Goal: Find specific page/section: Find specific page/section

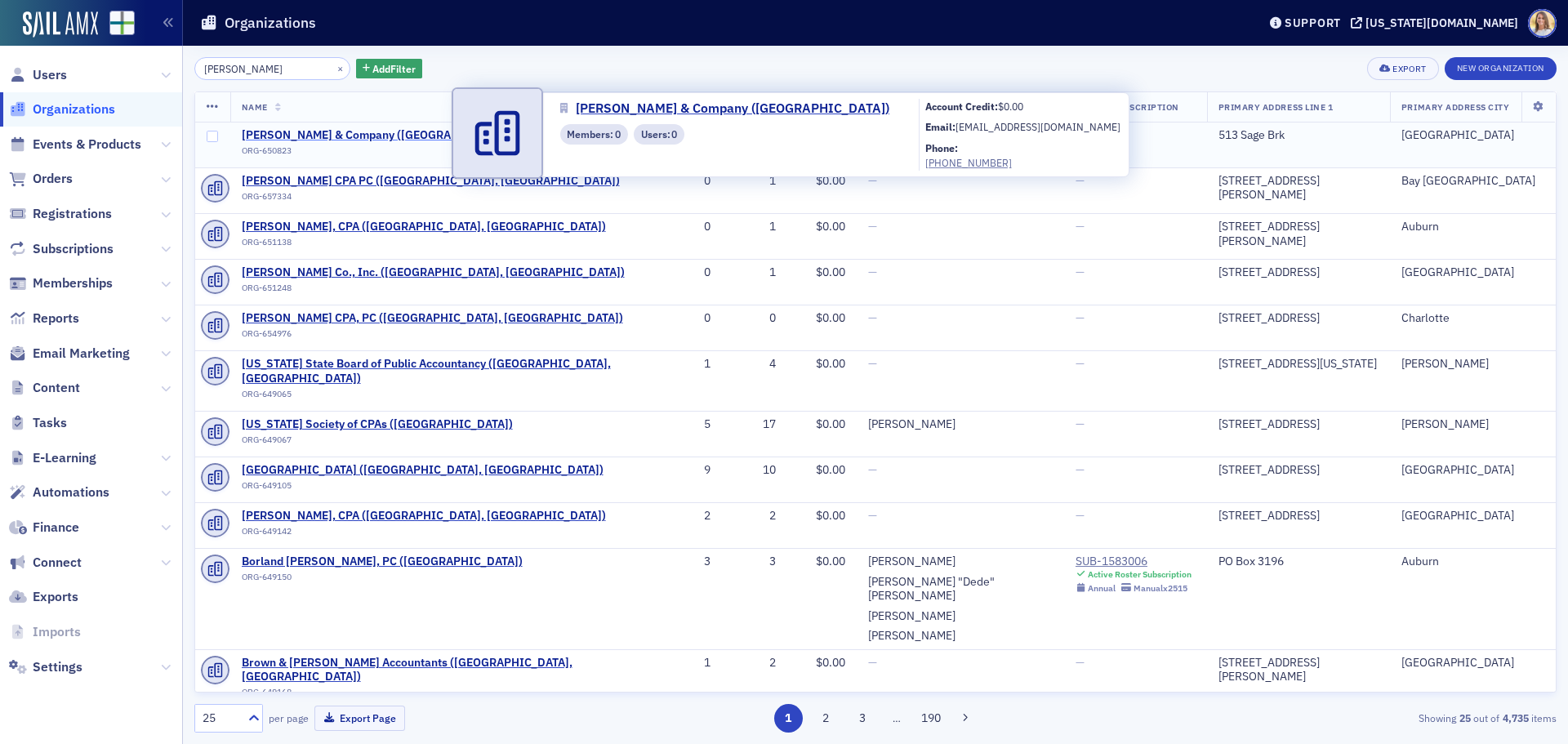
type input "[PERSON_NAME]"
click at [419, 133] on span "[PERSON_NAME] & Company ([GEOGRAPHIC_DATA])" at bounding box center [381, 136] width 278 height 15
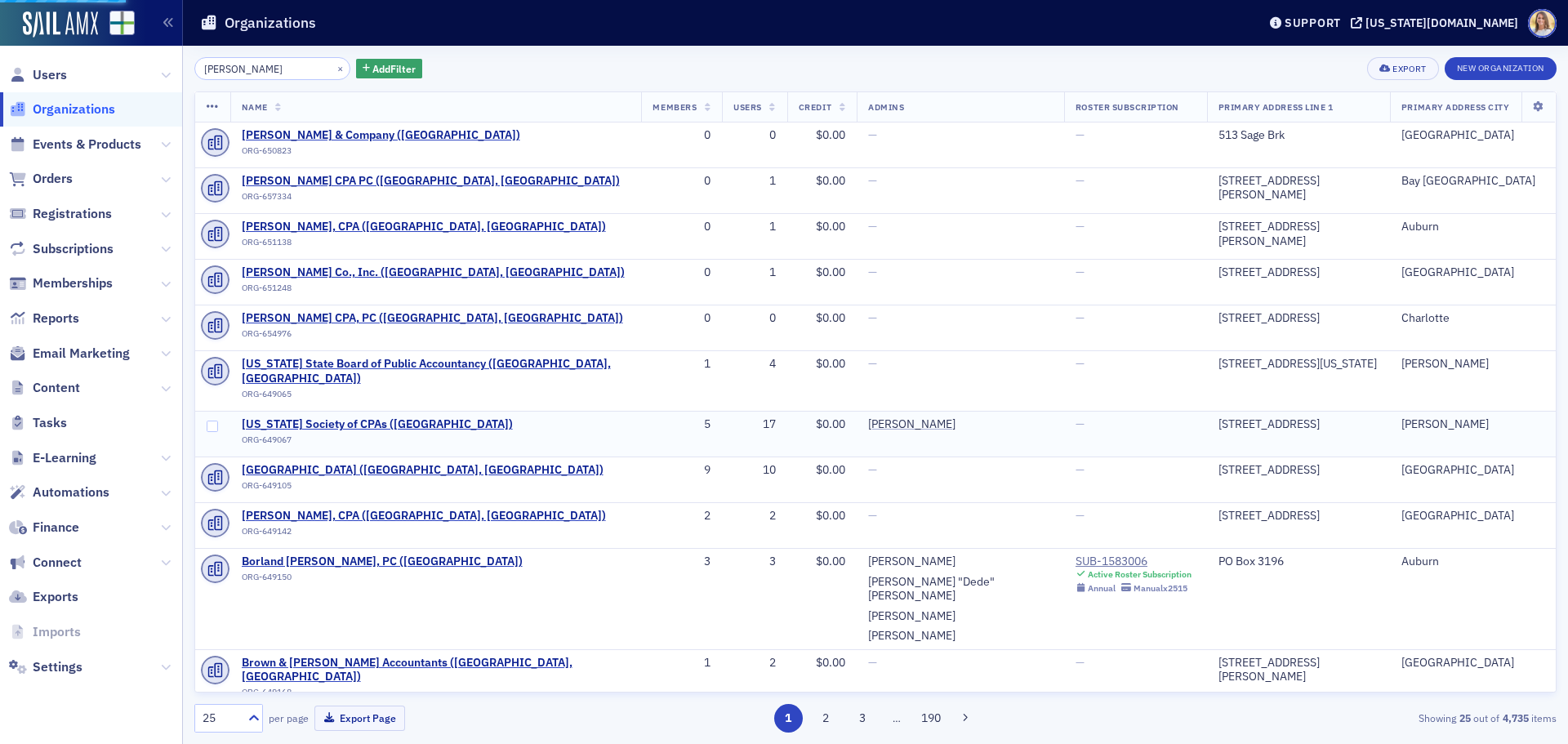
select select "US"
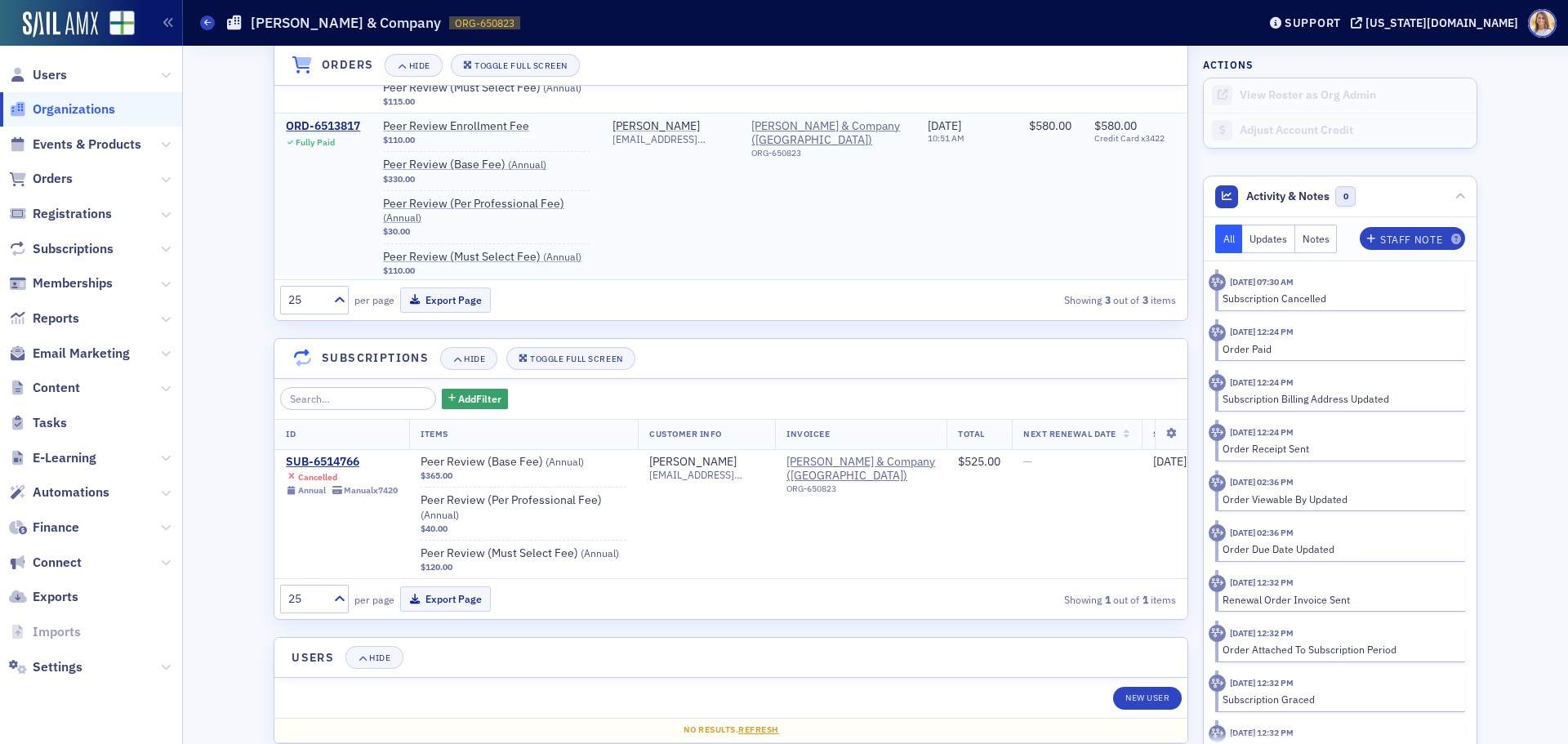
scroll to position [1480, 0]
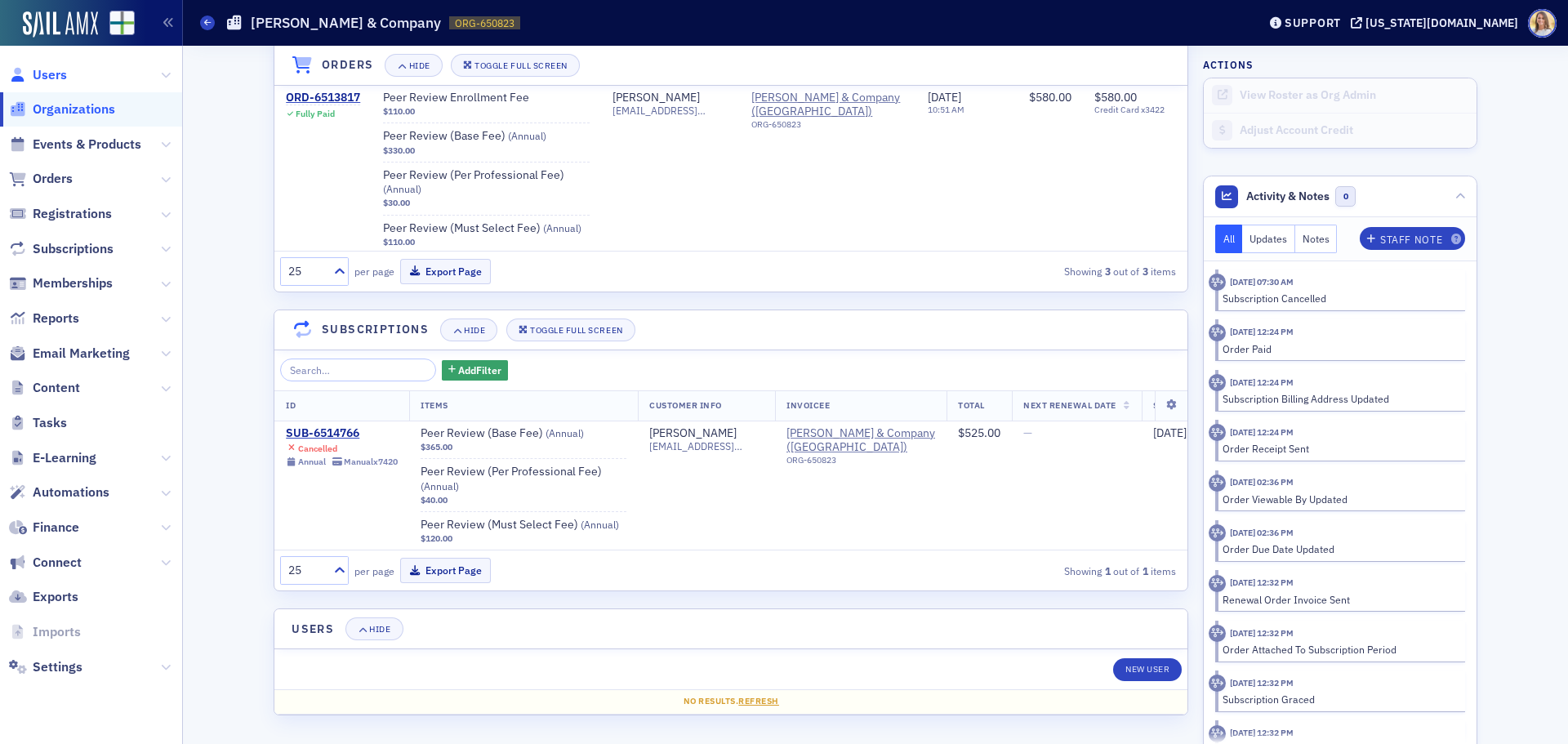
click at [56, 75] on span "Users" at bounding box center [49, 75] width 34 height 18
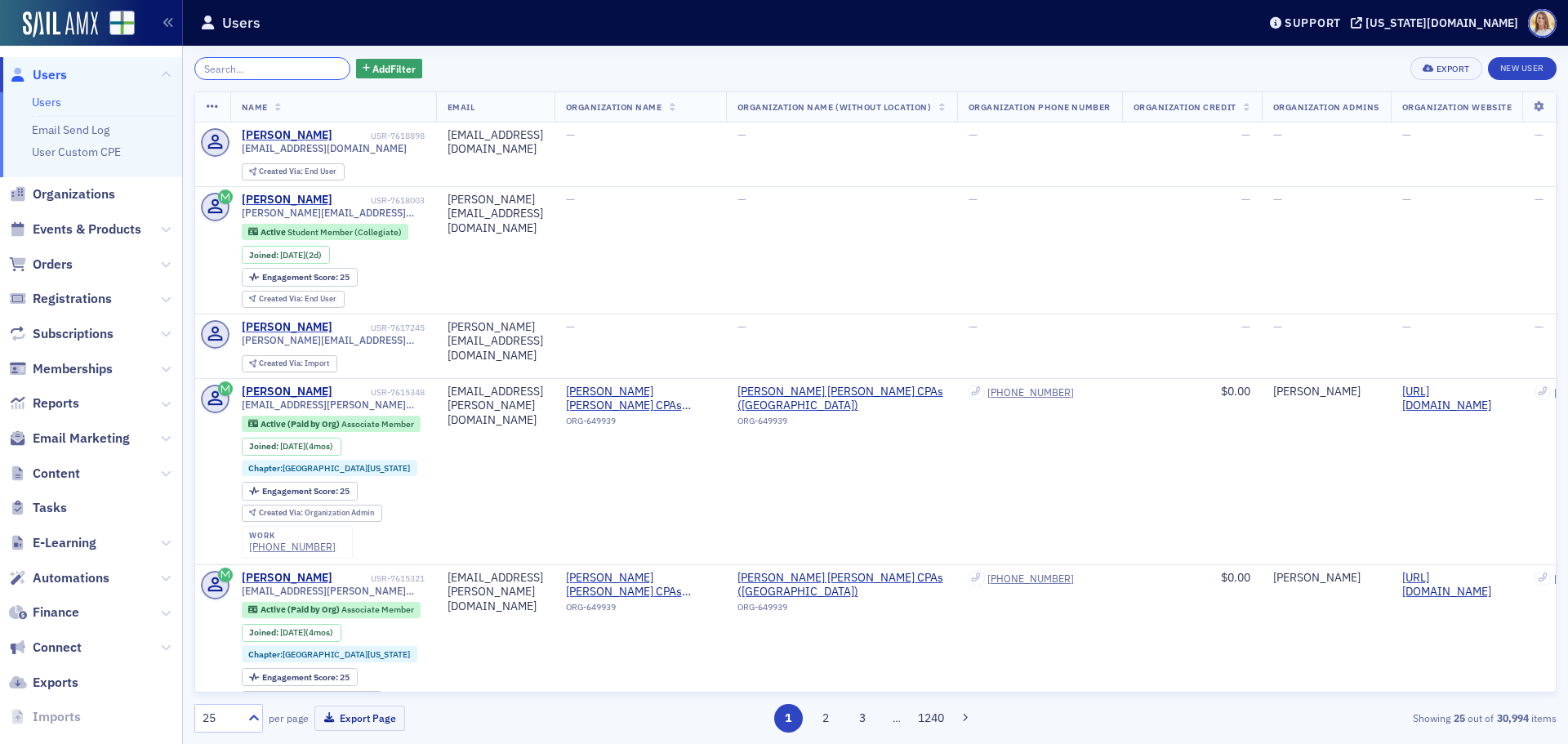
click at [273, 65] on input "search" at bounding box center [273, 69] width 156 height 23
paste input "[EMAIL_ADDRESS][DOMAIN_NAME]"
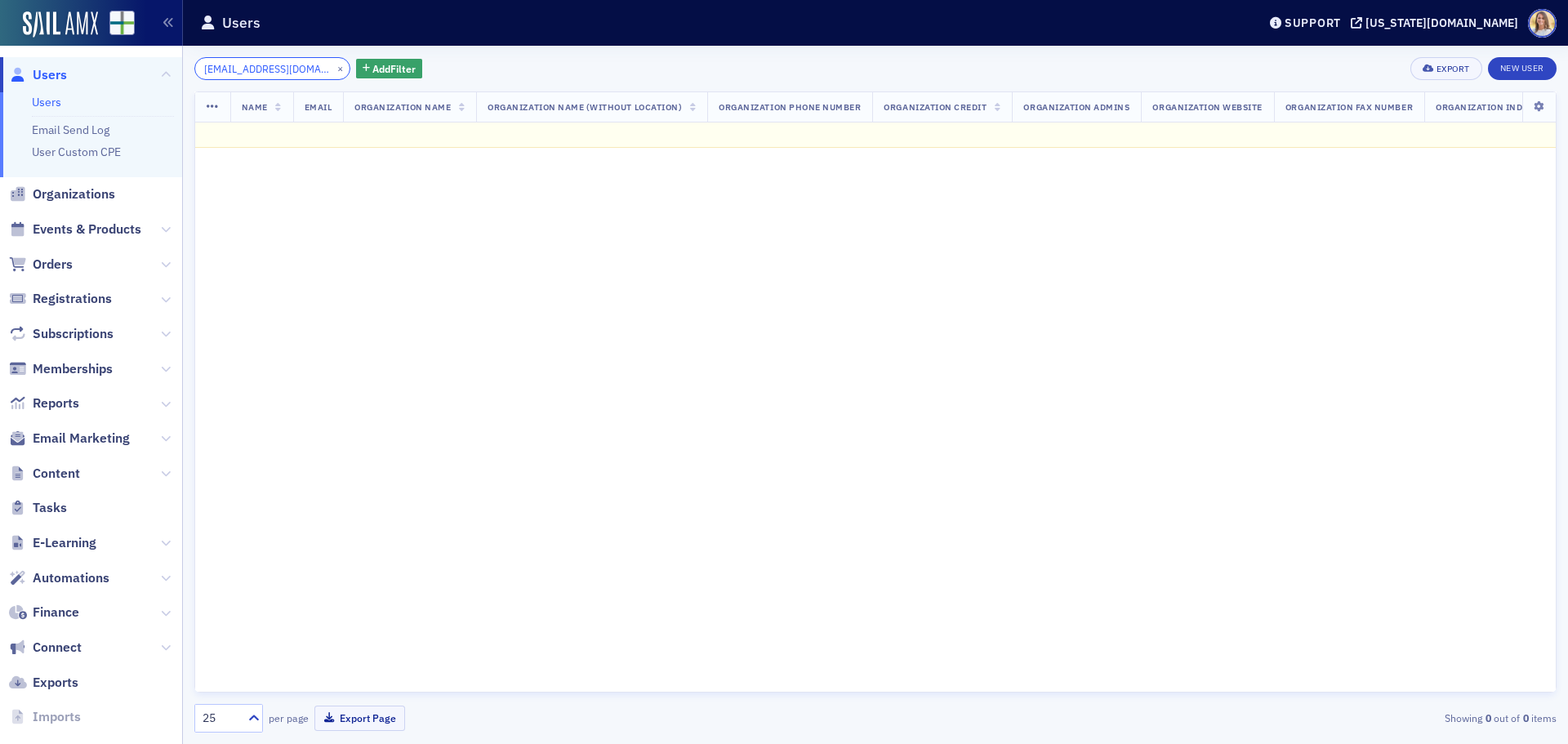
type input "[EMAIL_ADDRESS][DOMAIN_NAME]"
